Goal: Download file/media

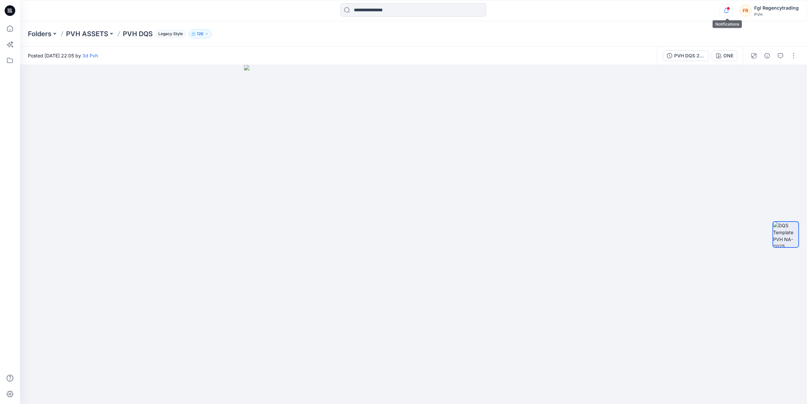
click at [726, 8] on icon "button" at bounding box center [726, 10] width 13 height 13
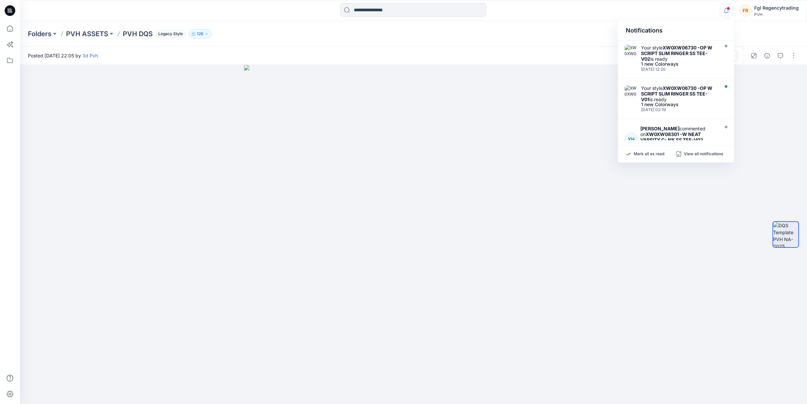
click at [729, 12] on icon "button" at bounding box center [726, 10] width 13 height 13
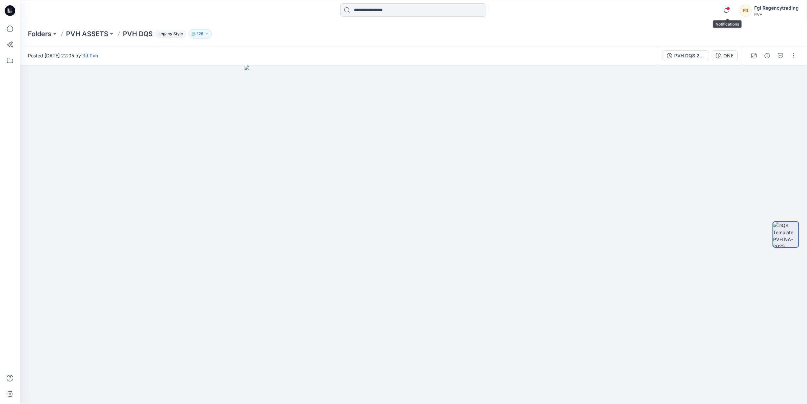
click at [728, 9] on span at bounding box center [728, 9] width 3 height 4
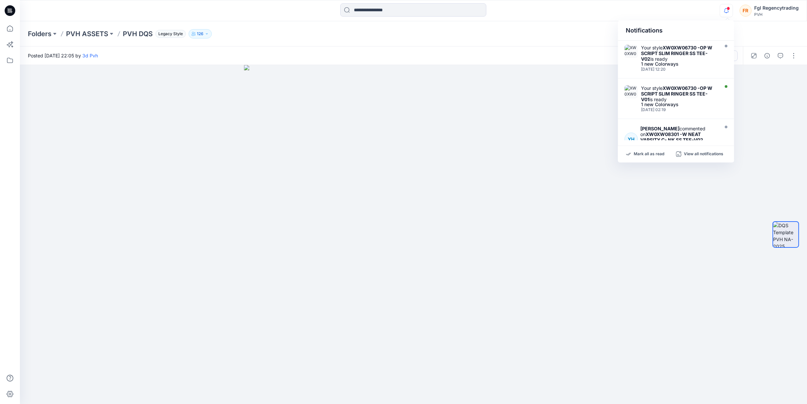
click at [728, 9] on span at bounding box center [728, 9] width 3 height 4
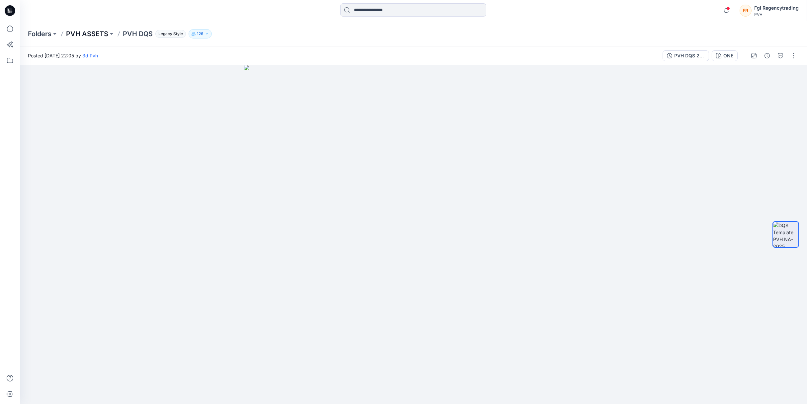
click at [86, 31] on p "PVH ASSETS" at bounding box center [87, 33] width 42 height 9
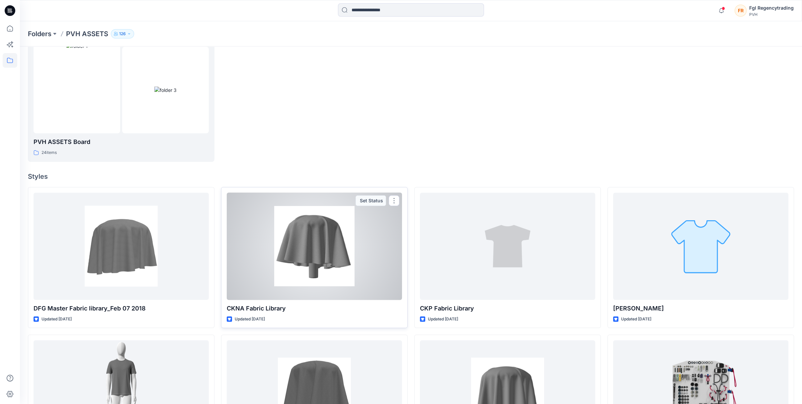
scroll to position [33, 0]
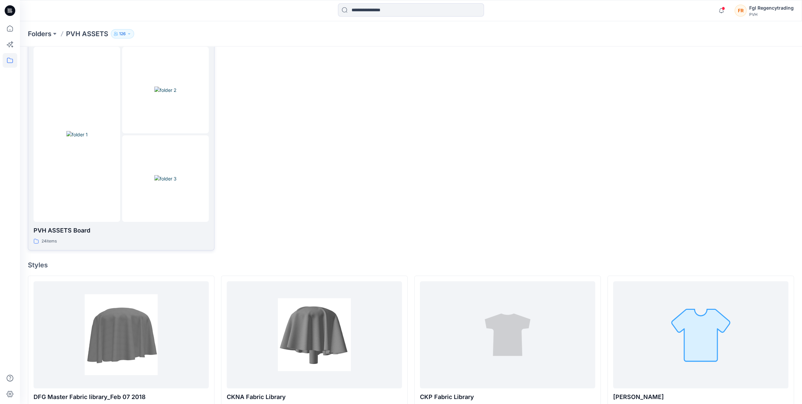
click at [170, 175] on img at bounding box center [165, 178] width 22 height 7
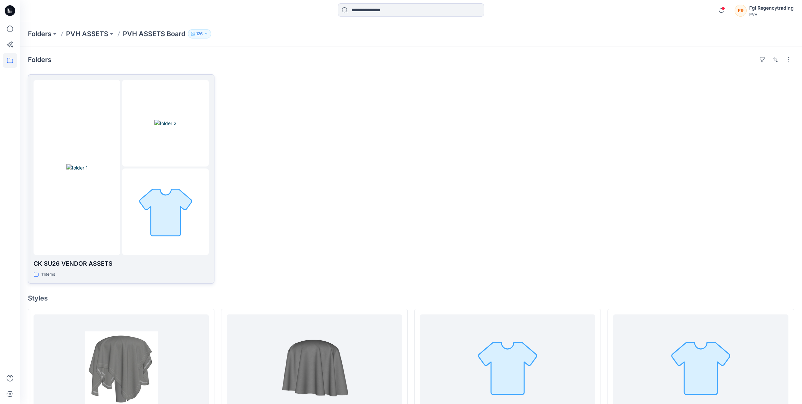
click at [85, 243] on div at bounding box center [77, 167] width 87 height 175
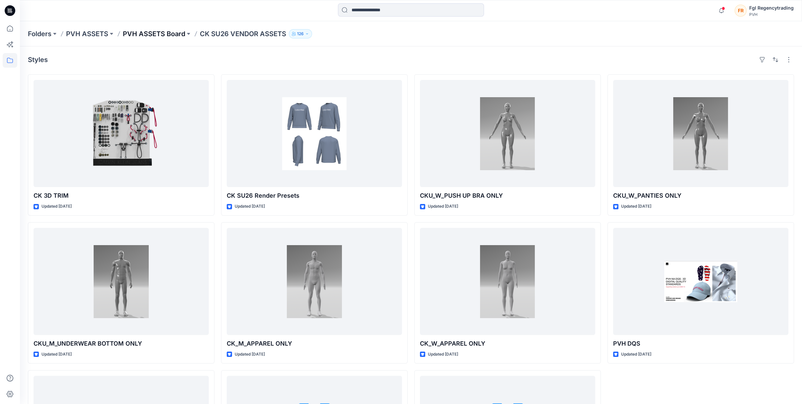
click at [164, 36] on p "PVH ASSETS Board" at bounding box center [154, 33] width 62 height 9
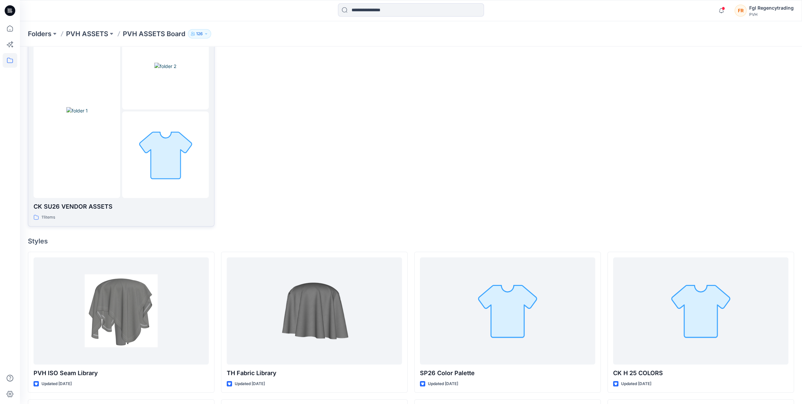
scroll to position [133, 0]
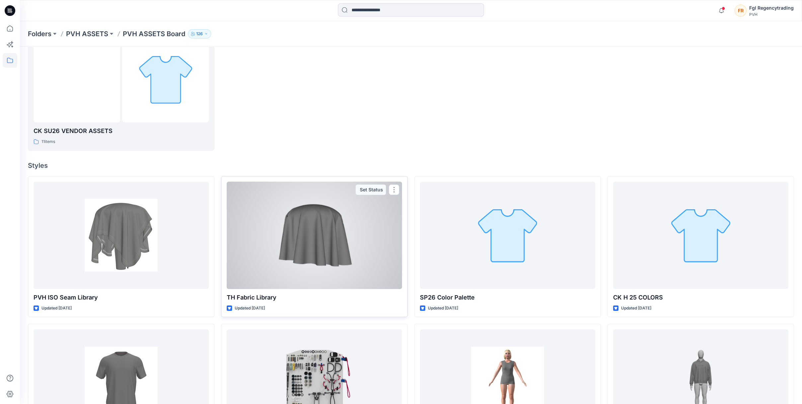
click at [293, 220] on div at bounding box center [314, 235] width 175 height 107
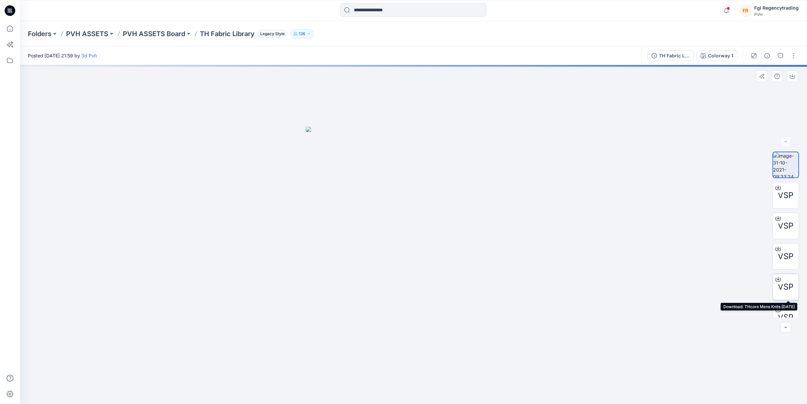
click at [777, 278] on icon at bounding box center [778, 278] width 3 height 3
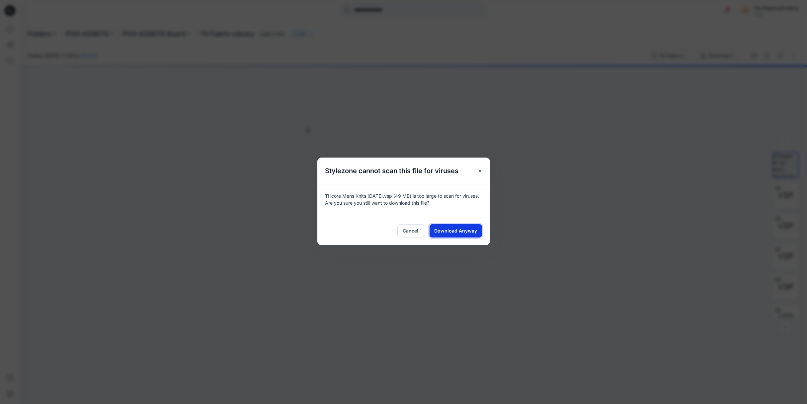
click at [451, 234] on button "Download Anyway" at bounding box center [456, 230] width 52 height 13
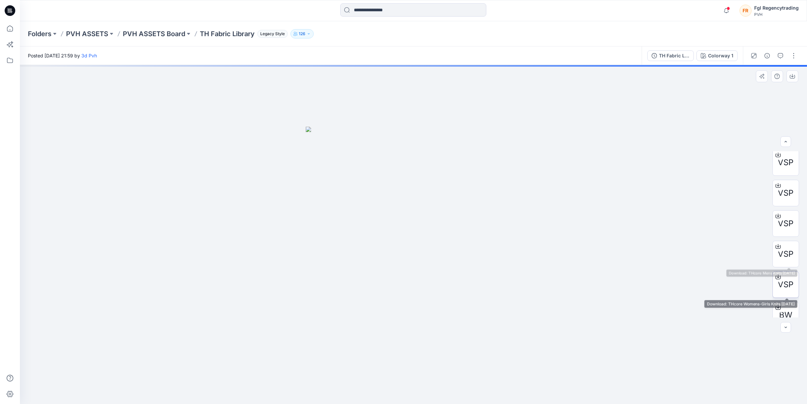
scroll to position [33, 0]
click at [776, 277] on icon at bounding box center [778, 276] width 5 height 5
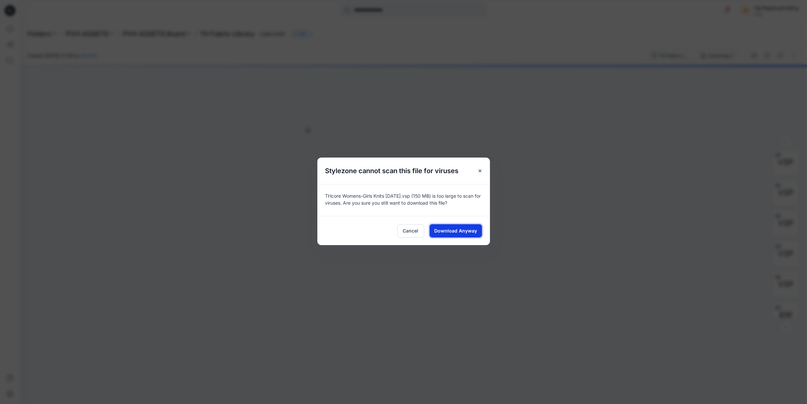
click at [455, 229] on span "Download Anyway" at bounding box center [455, 230] width 43 height 7
